Goal: Find specific page/section: Find specific page/section

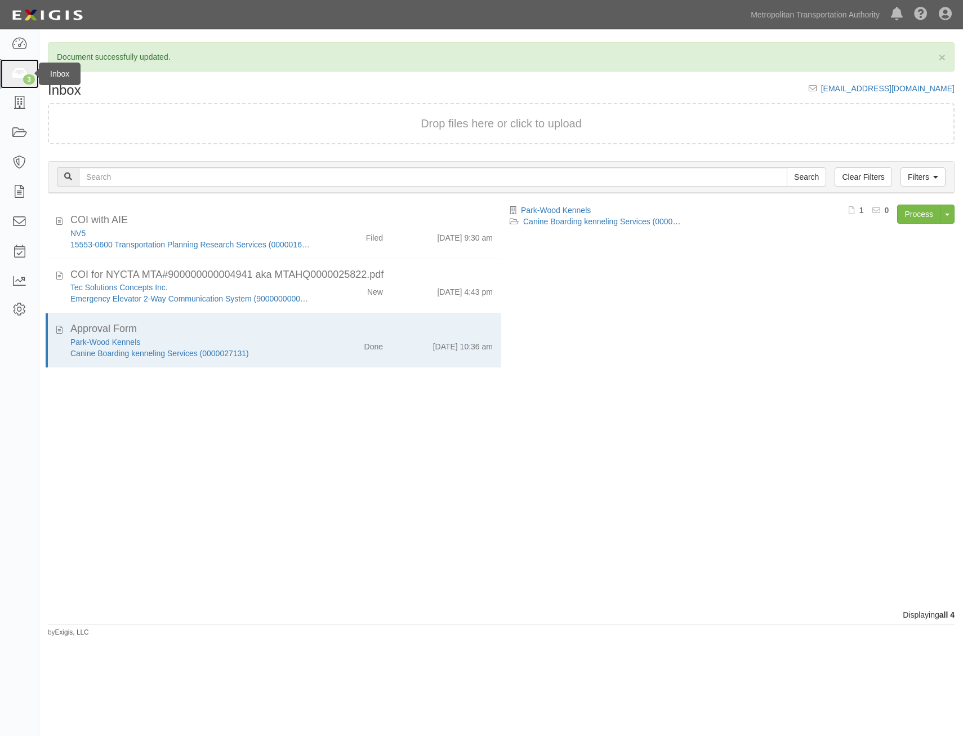
click at [26, 78] on div "3" at bounding box center [29, 79] width 12 height 10
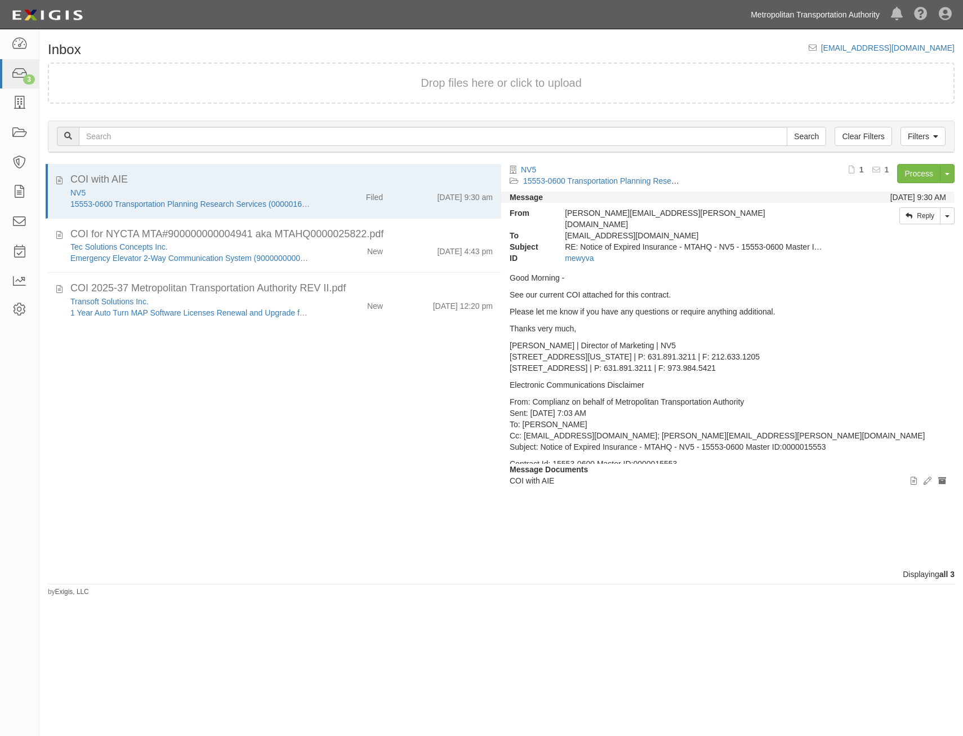
click at [796, 17] on link "Metropolitan Transportation Authority" at bounding box center [815, 14] width 140 height 23
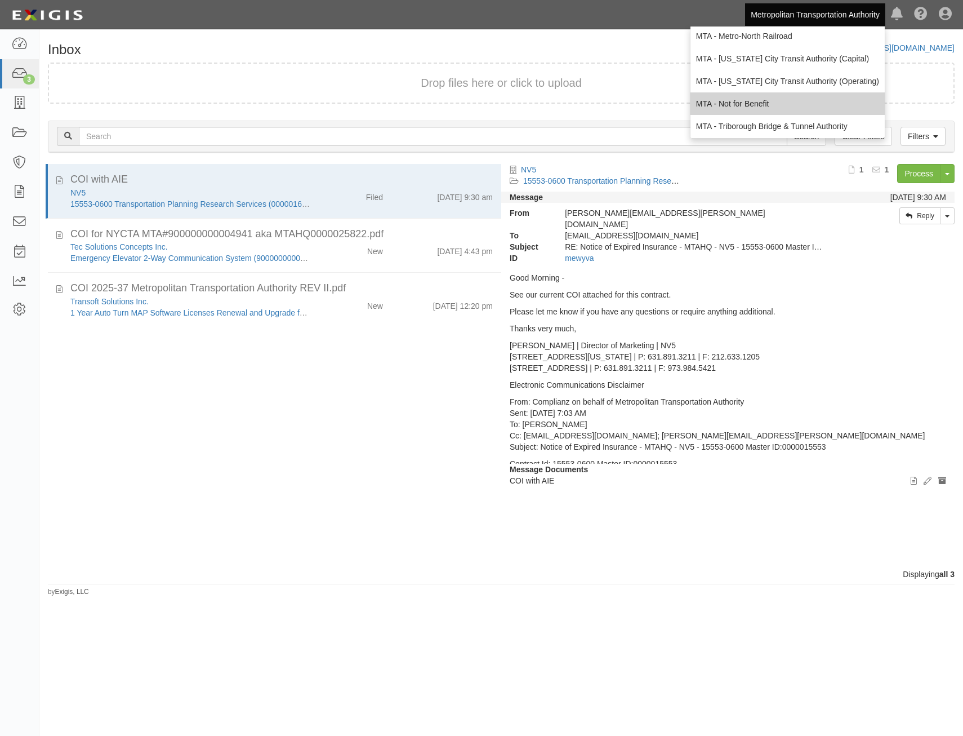
scroll to position [74, 0]
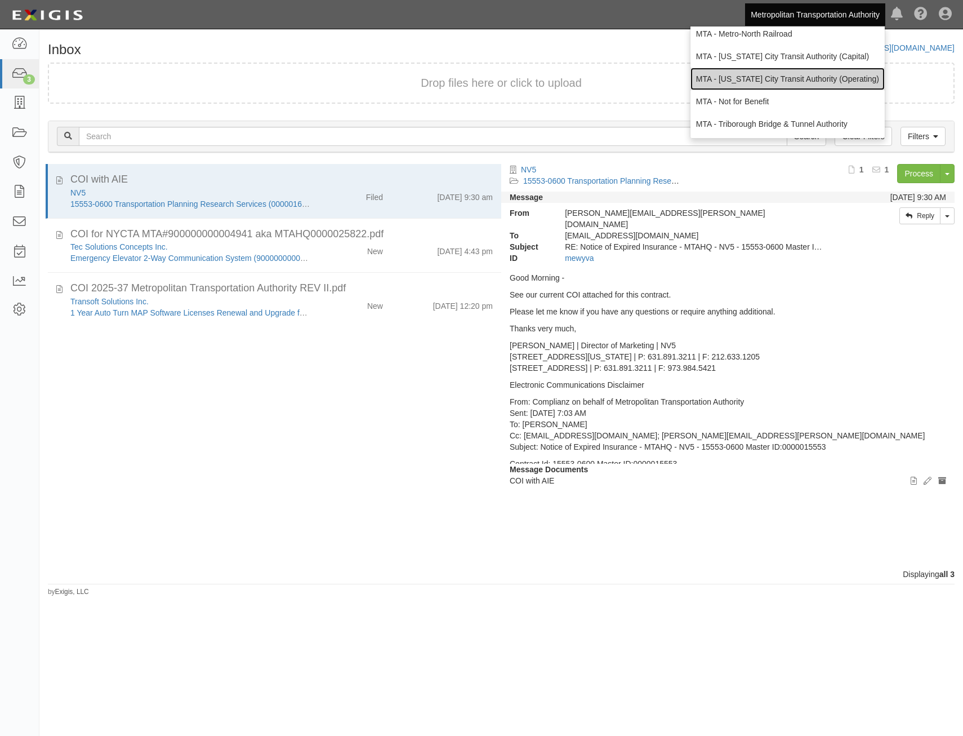
click at [798, 77] on link "MTA - [US_STATE] City Transit Authority (Operating)" at bounding box center [788, 79] width 194 height 23
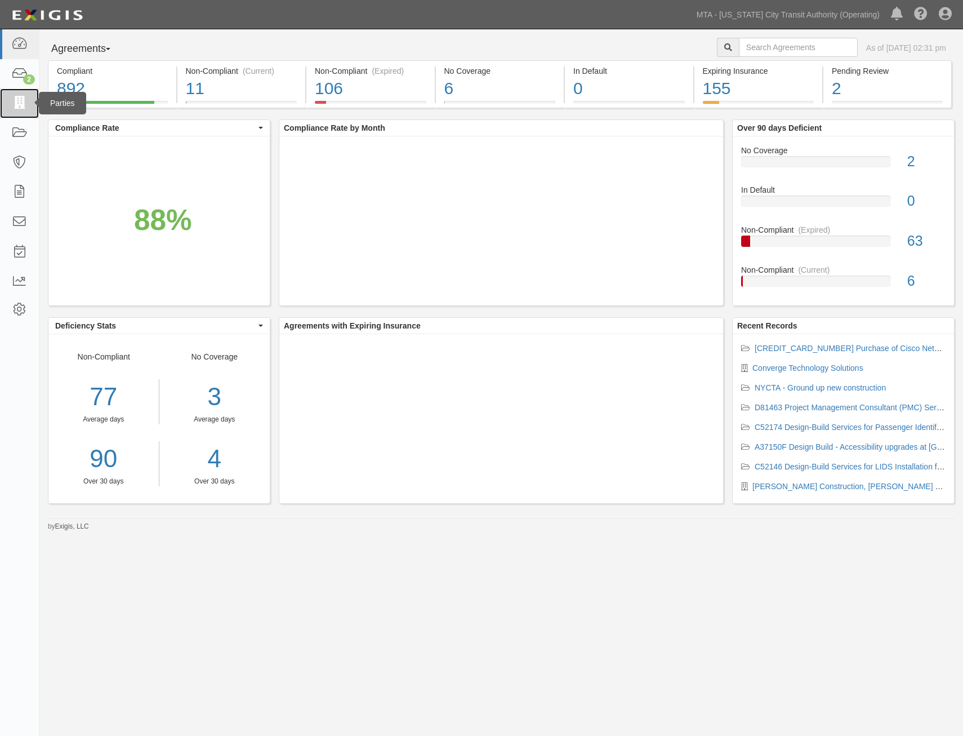
click at [8, 100] on link at bounding box center [19, 103] width 39 height 30
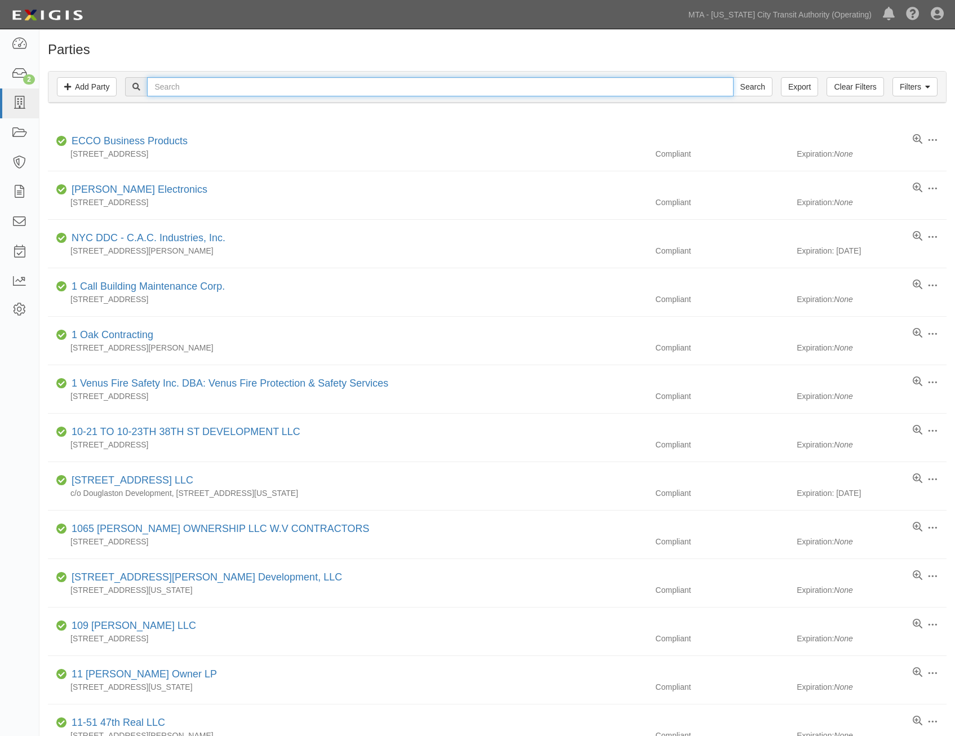
click at [360, 84] on input "text" at bounding box center [440, 86] width 586 height 19
type input "moxie"
click at [733, 77] on input "Search" at bounding box center [752, 86] width 39 height 19
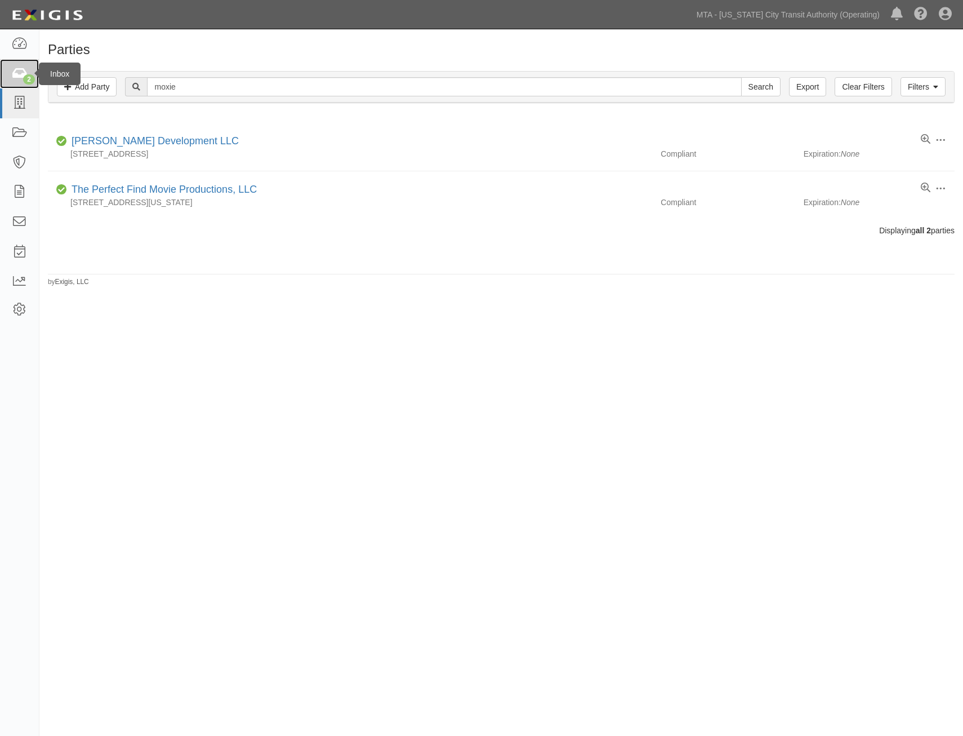
click at [24, 78] on div "2" at bounding box center [29, 79] width 12 height 10
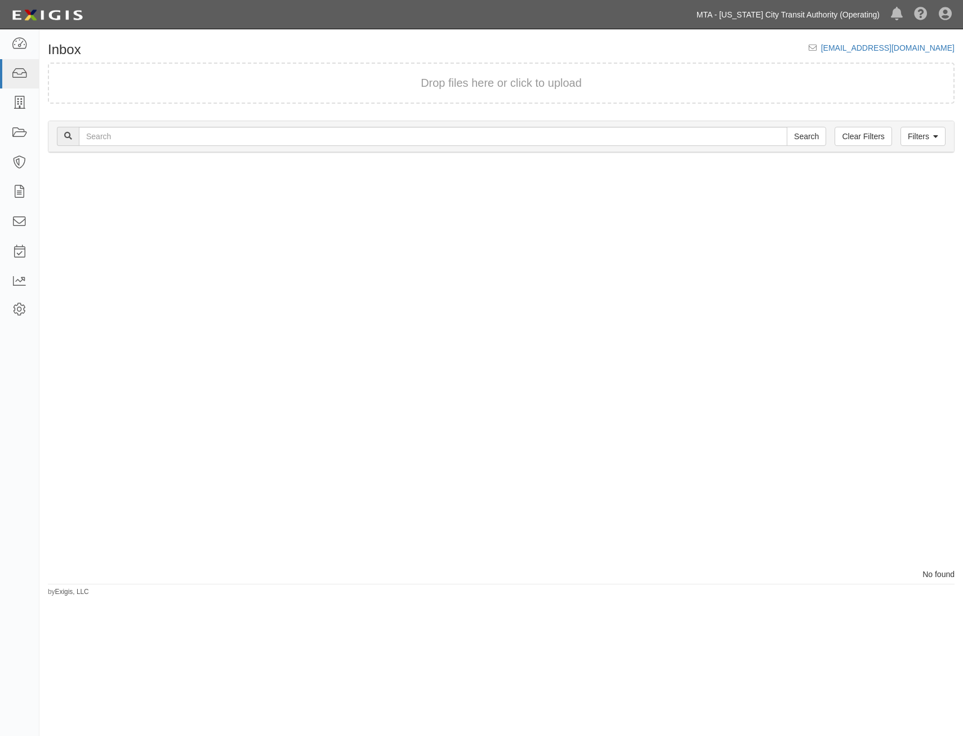
click at [794, 5] on link "MTA - [US_STATE] City Transit Authority (Operating)" at bounding box center [788, 14] width 194 height 23
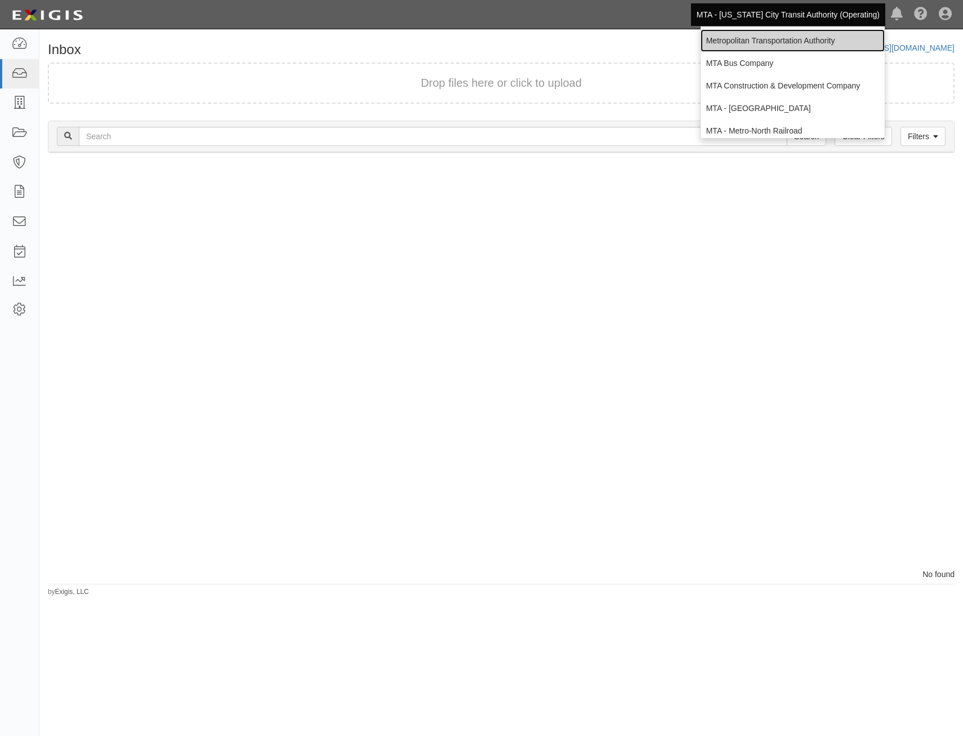
click at [786, 38] on link "Metropolitan Transportation Authority" at bounding box center [793, 40] width 184 height 23
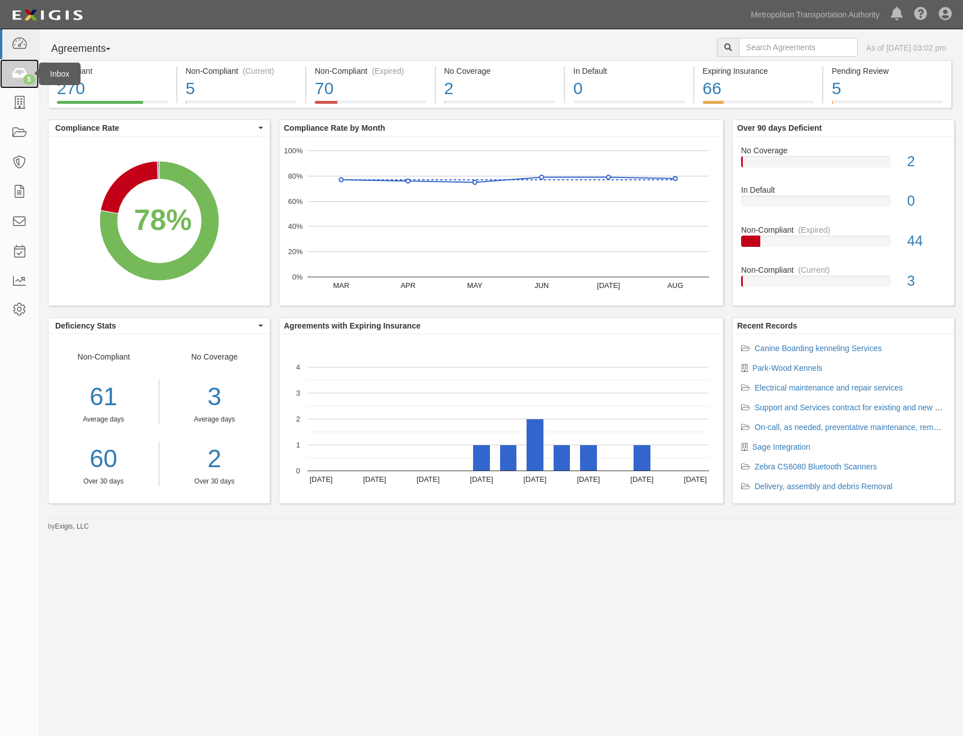
click at [30, 70] on link "5" at bounding box center [19, 74] width 39 height 30
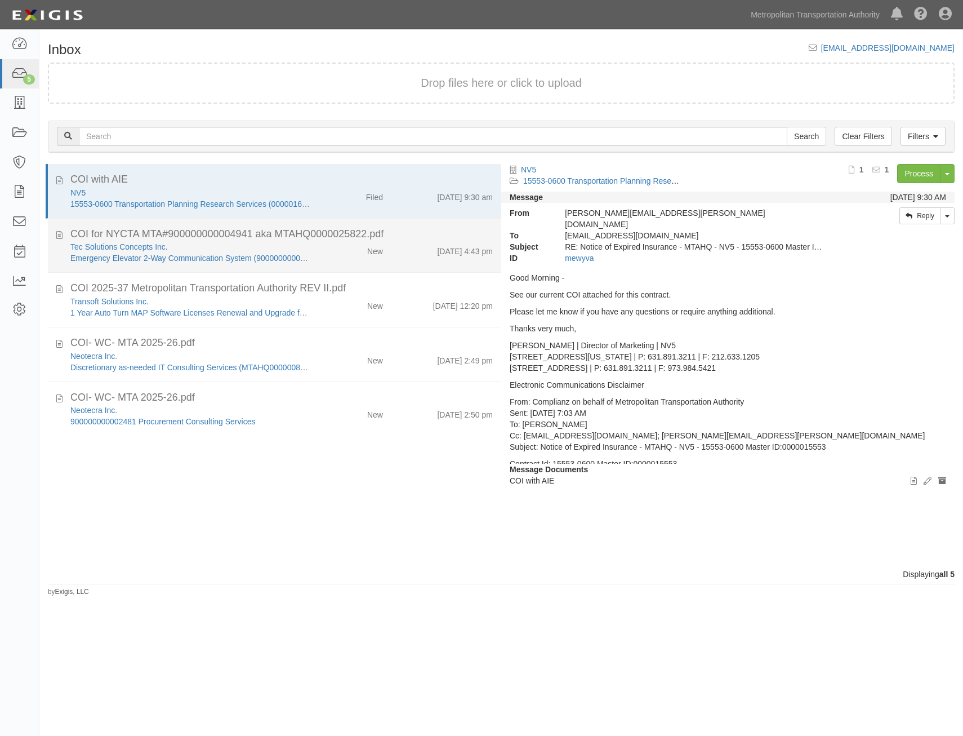
click at [441, 243] on div "[DATE] 4:43 pm" at bounding box center [465, 249] width 56 height 16
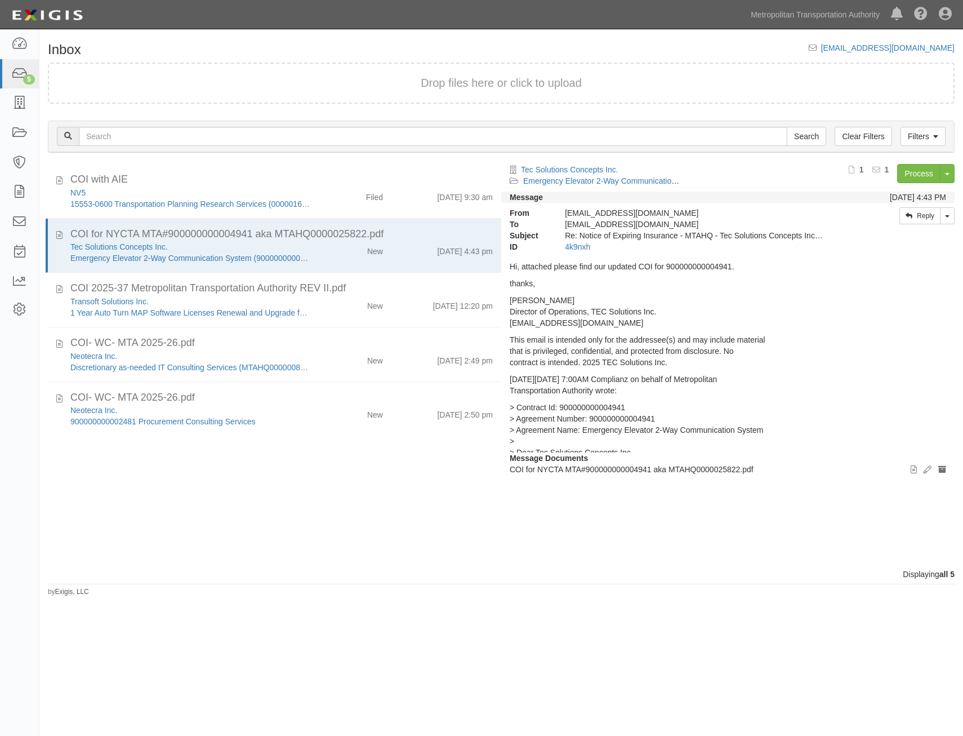
click at [292, 522] on div "COI with AIE NV5 15553-0600 Transportation Planning Research Services (00000165…" at bounding box center [270, 366] width 462 height 405
click at [21, 130] on icon at bounding box center [19, 133] width 16 height 13
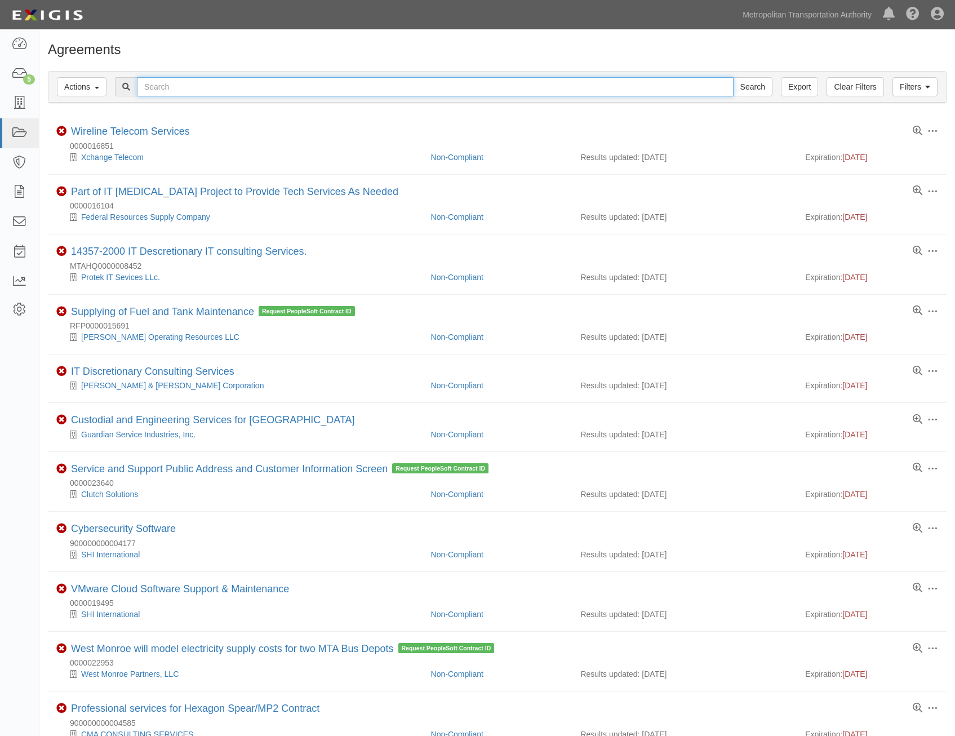
click at [447, 86] on input "text" at bounding box center [435, 86] width 597 height 19
paste input "7rtan4"
type input "7rtan4"
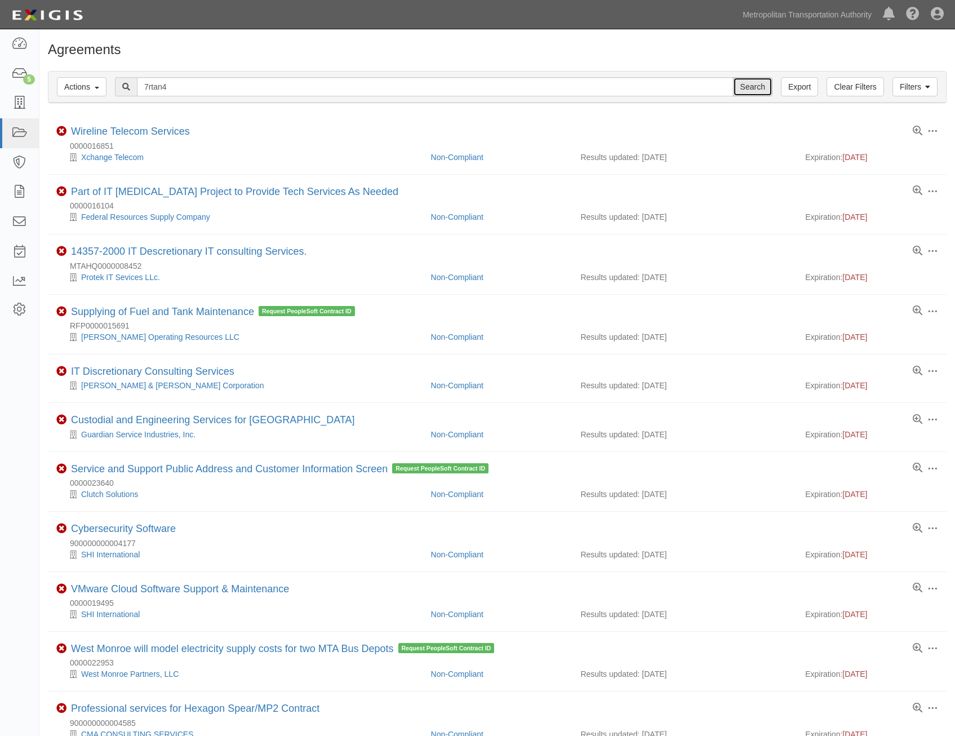
click at [757, 96] on input "Search" at bounding box center [752, 86] width 39 height 19
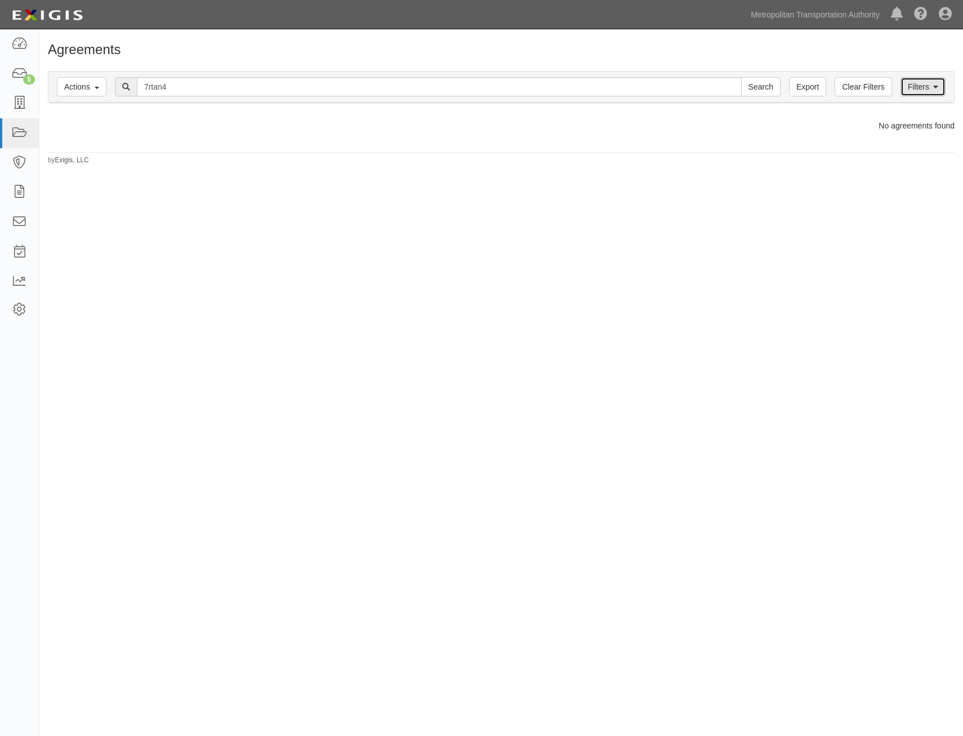
click at [916, 95] on link "Filters" at bounding box center [923, 86] width 45 height 19
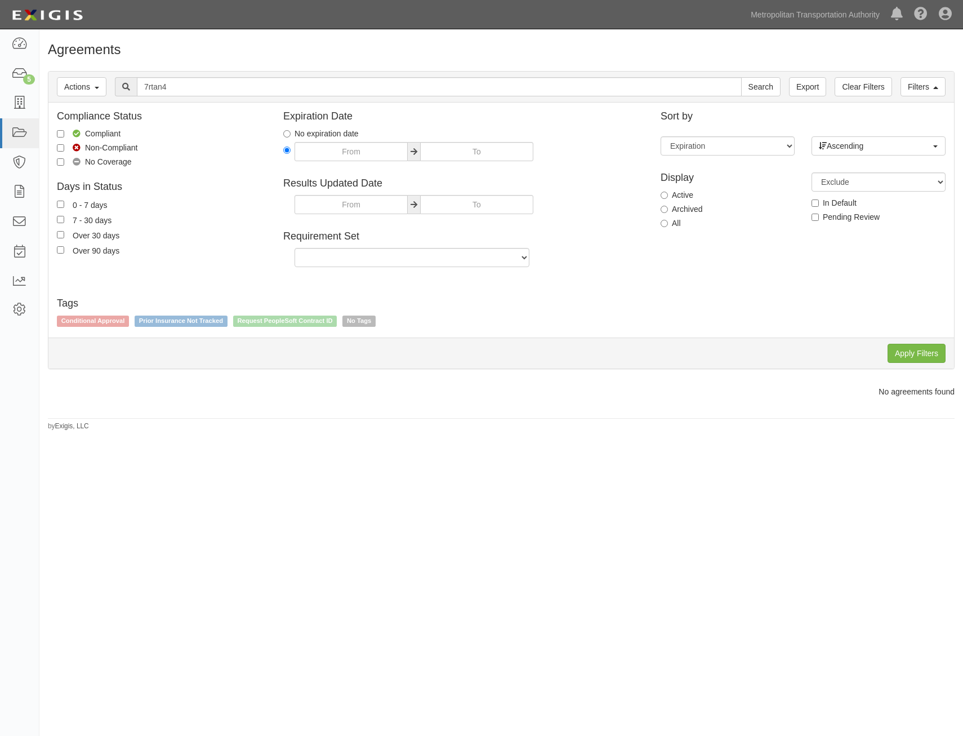
click at [673, 222] on label "All" at bounding box center [671, 222] width 20 height 11
click at [668, 222] on input "All" at bounding box center [664, 223] width 7 height 7
radio input "true"
click at [909, 355] on input "Apply Filters" at bounding box center [917, 353] width 58 height 19
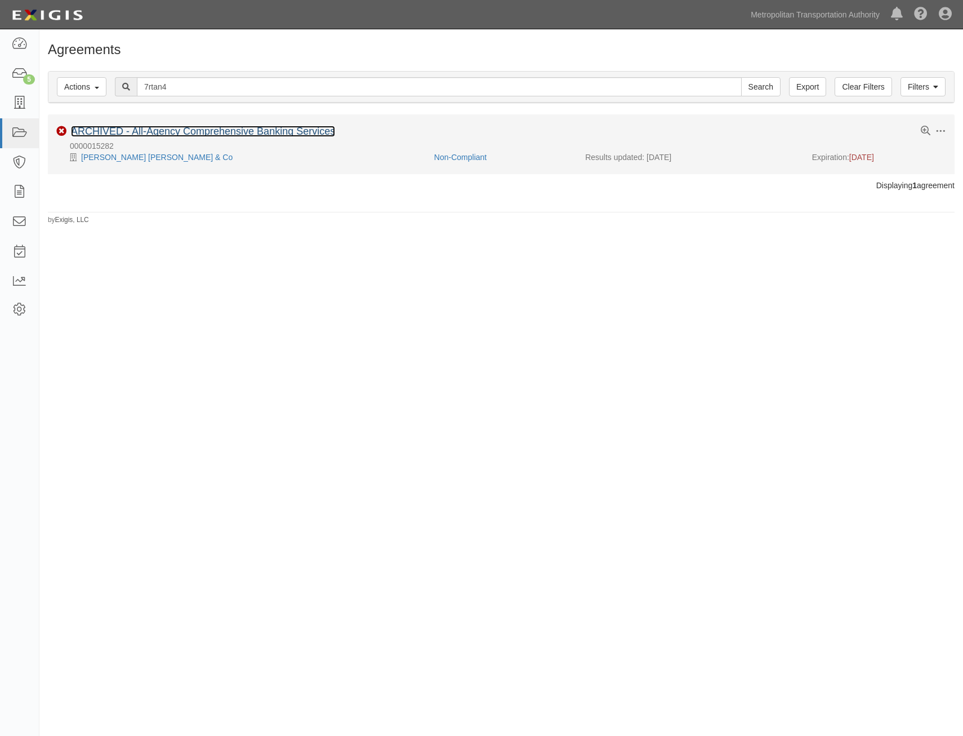
click at [288, 132] on link "ARCHIVED - All-Agency Comprehensive Banking Services" at bounding box center [203, 131] width 264 height 11
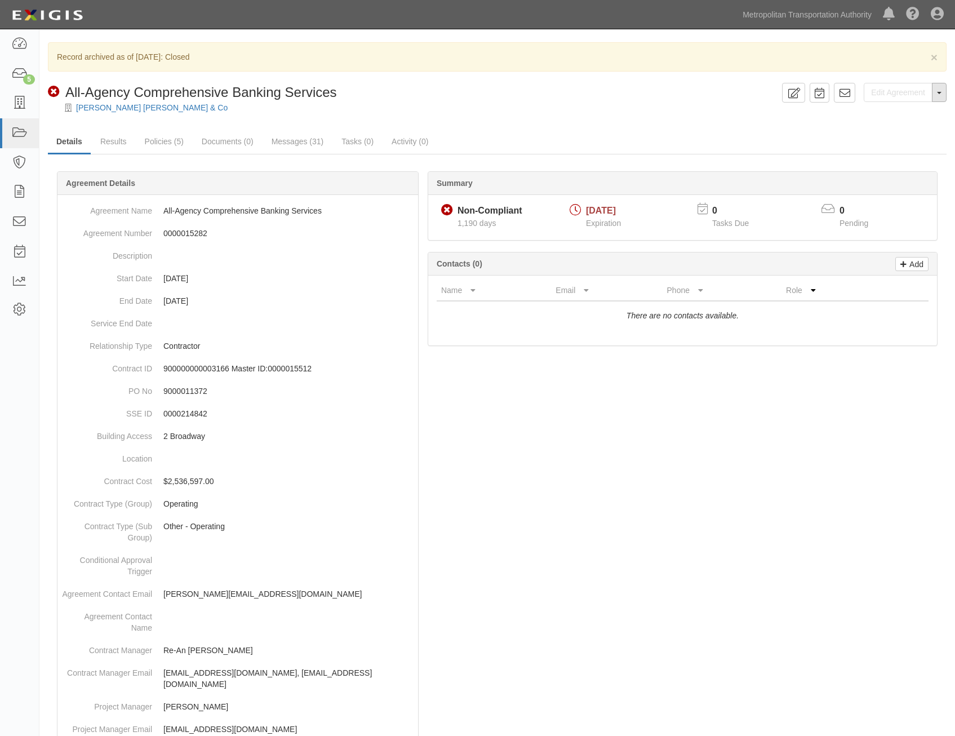
click at [939, 94] on span "button" at bounding box center [939, 93] width 5 height 2
click at [743, 126] on div "× Record archived as of 08/30/2024: Closed Edit Agreement Toggle Agreement Drop…" at bounding box center [497, 592] width 916 height 1101
click at [625, 70] on div "× Record archived as of 08/30/2024: Closed" at bounding box center [497, 56] width 899 height 29
click at [937, 62] on span "×" at bounding box center [934, 57] width 7 height 13
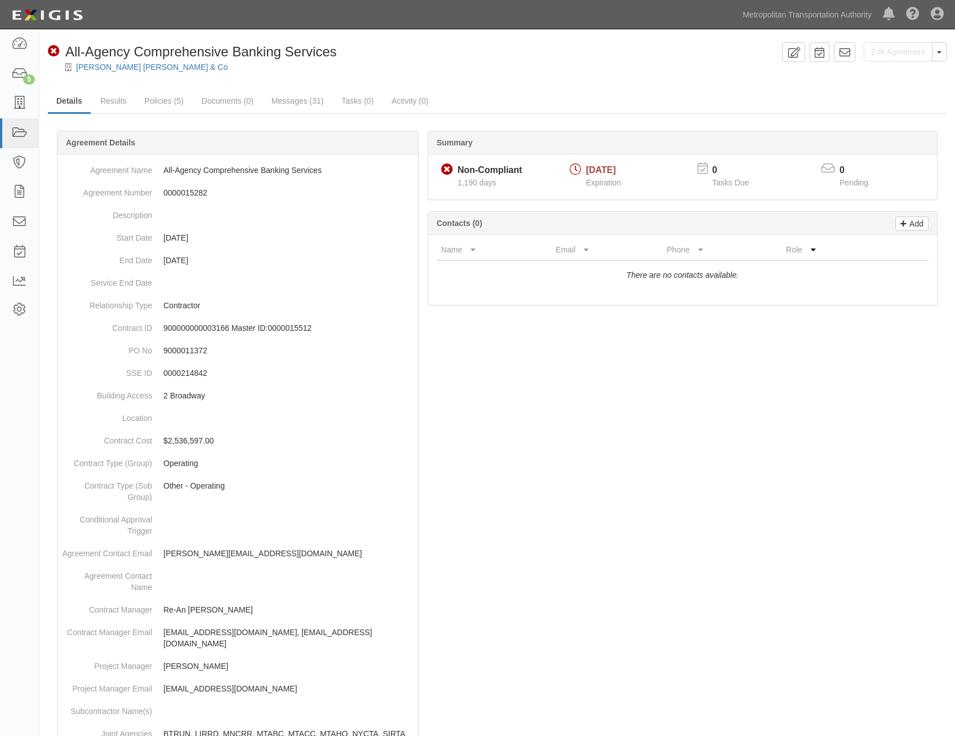
click at [612, 88] on div "Edit Agreement Toggle Agreement Dropdown View Audit Trail Unarchive Agreement D…" at bounding box center [497, 572] width 916 height 1060
click at [652, 529] on div at bounding box center [497, 617] width 899 height 939
click at [737, 481] on div at bounding box center [497, 617] width 899 height 939
click at [194, 192] on dd "0000015282" at bounding box center [238, 192] width 352 height 23
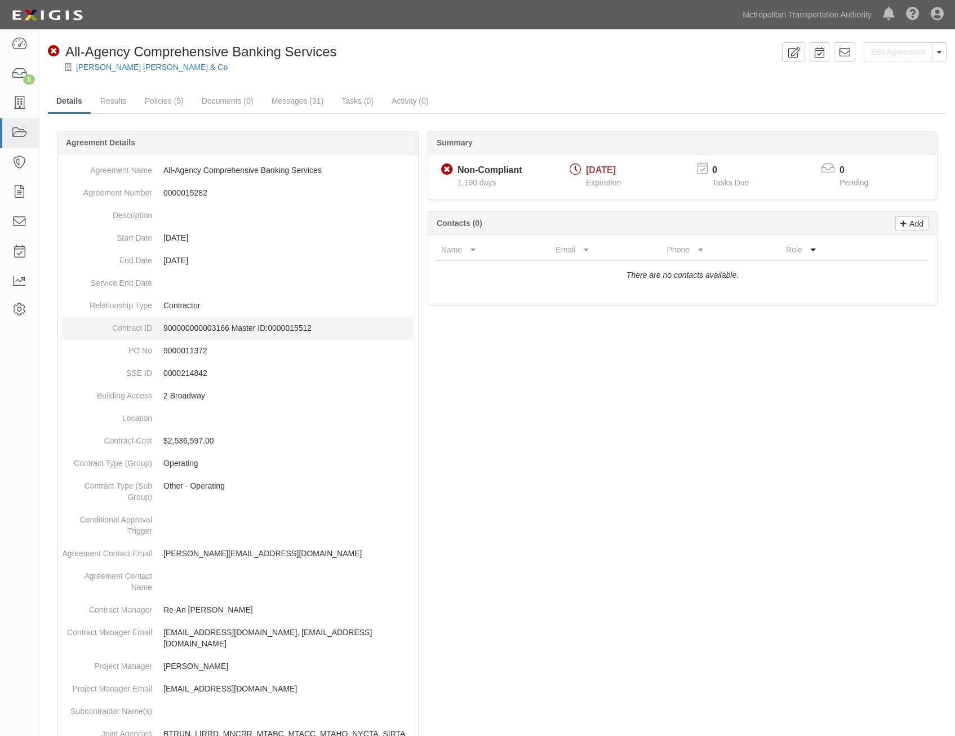
drag, startPoint x: 194, startPoint y: 192, endPoint x: 162, endPoint y: 325, distance: 136.2
click at [162, 325] on dd "900000000003166 Master ID:0000015512" at bounding box center [238, 328] width 352 height 23
drag, startPoint x: 313, startPoint y: 328, endPoint x: 161, endPoint y: 332, distance: 152.7
click at [161, 332] on dd "900000000003166 Master ID:0000015512" at bounding box center [238, 328] width 352 height 23
drag, startPoint x: 161, startPoint y: 332, endPoint x: 224, endPoint y: 325, distance: 64.1
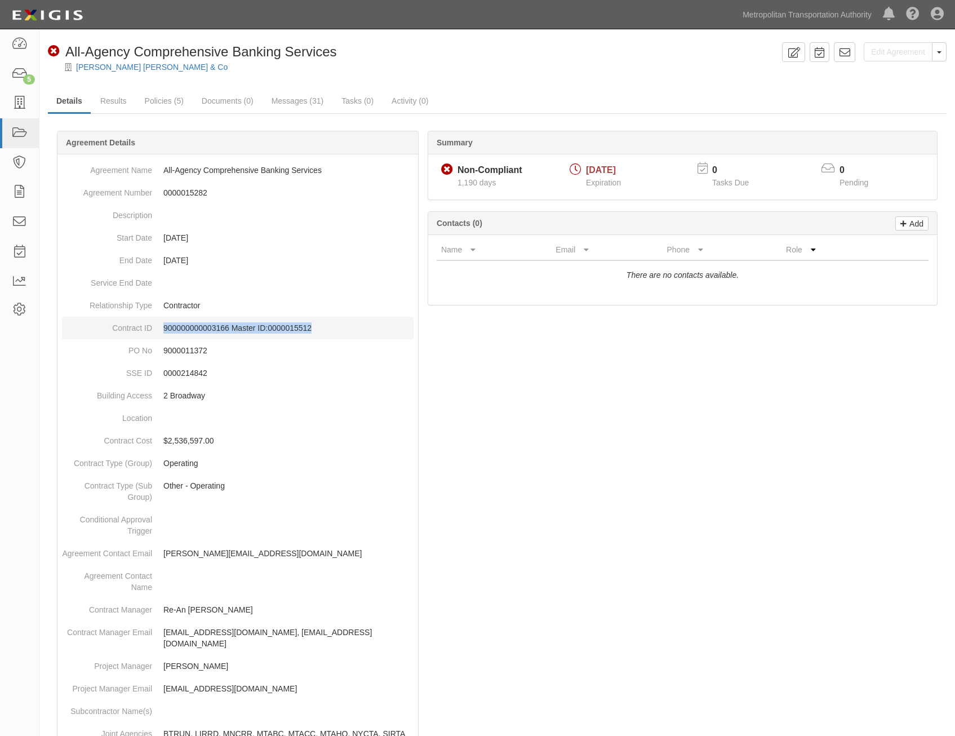
copy p "900000000003166 Master ID:0000015512"
click at [14, 81] on link "5" at bounding box center [19, 74] width 39 height 30
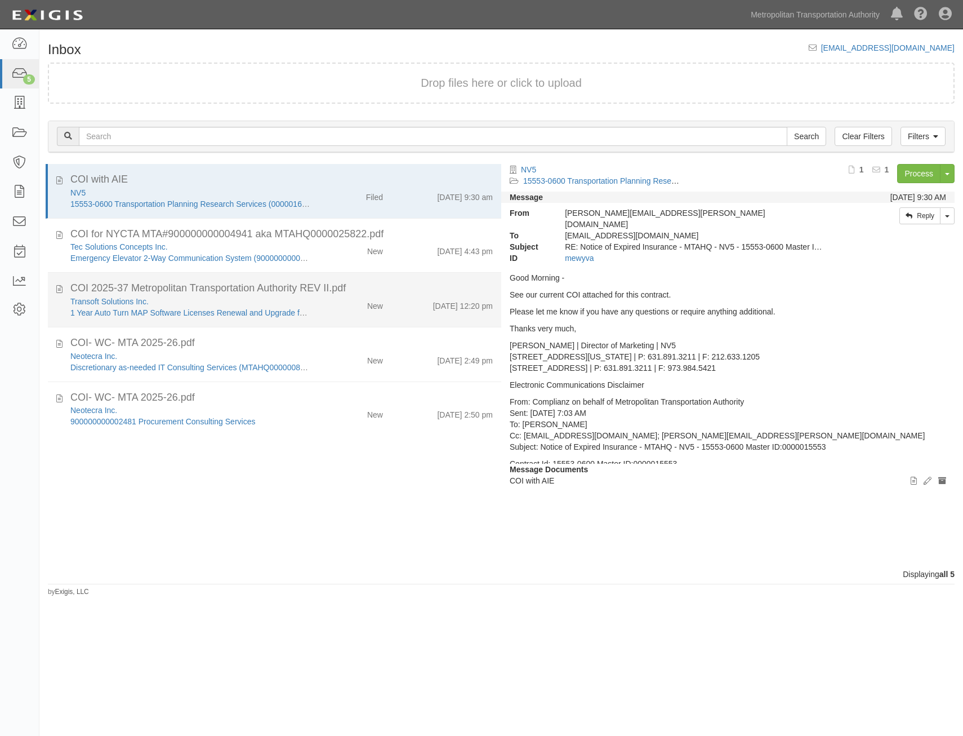
click at [436, 282] on div "COI 2025-37 Metropolitan Transportation Authority REV II.pdf" at bounding box center [281, 288] width 423 height 15
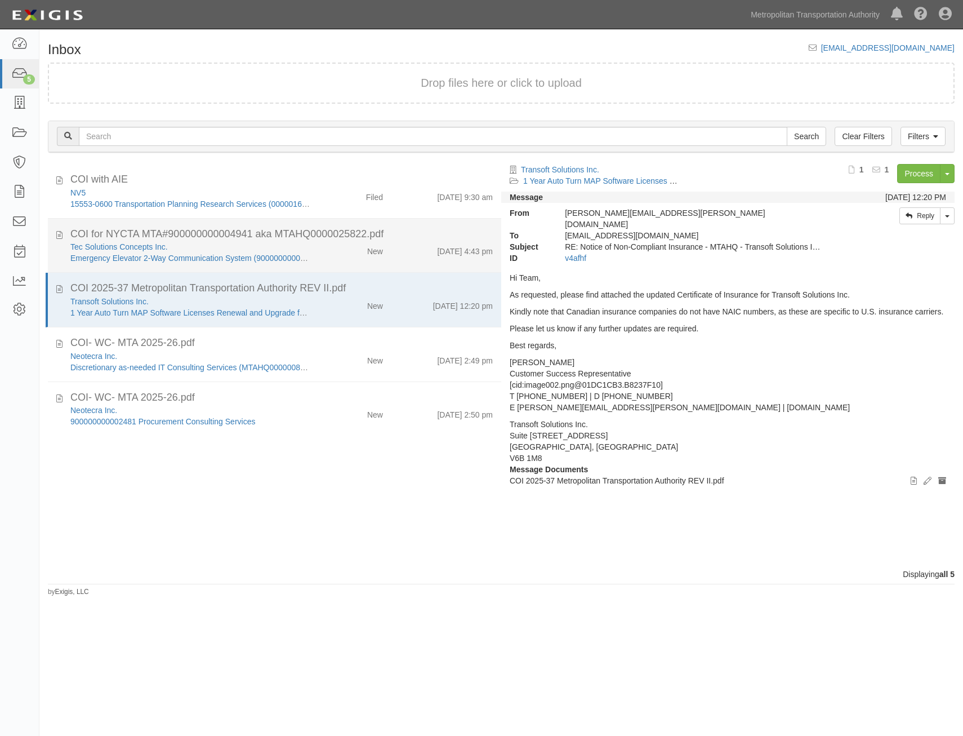
click at [431, 260] on div "Tec Solutions Concepts Inc. Emergency Elevator 2-Way Communication System (9000…" at bounding box center [281, 252] width 439 height 23
